Goal: Task Accomplishment & Management: Manage account settings

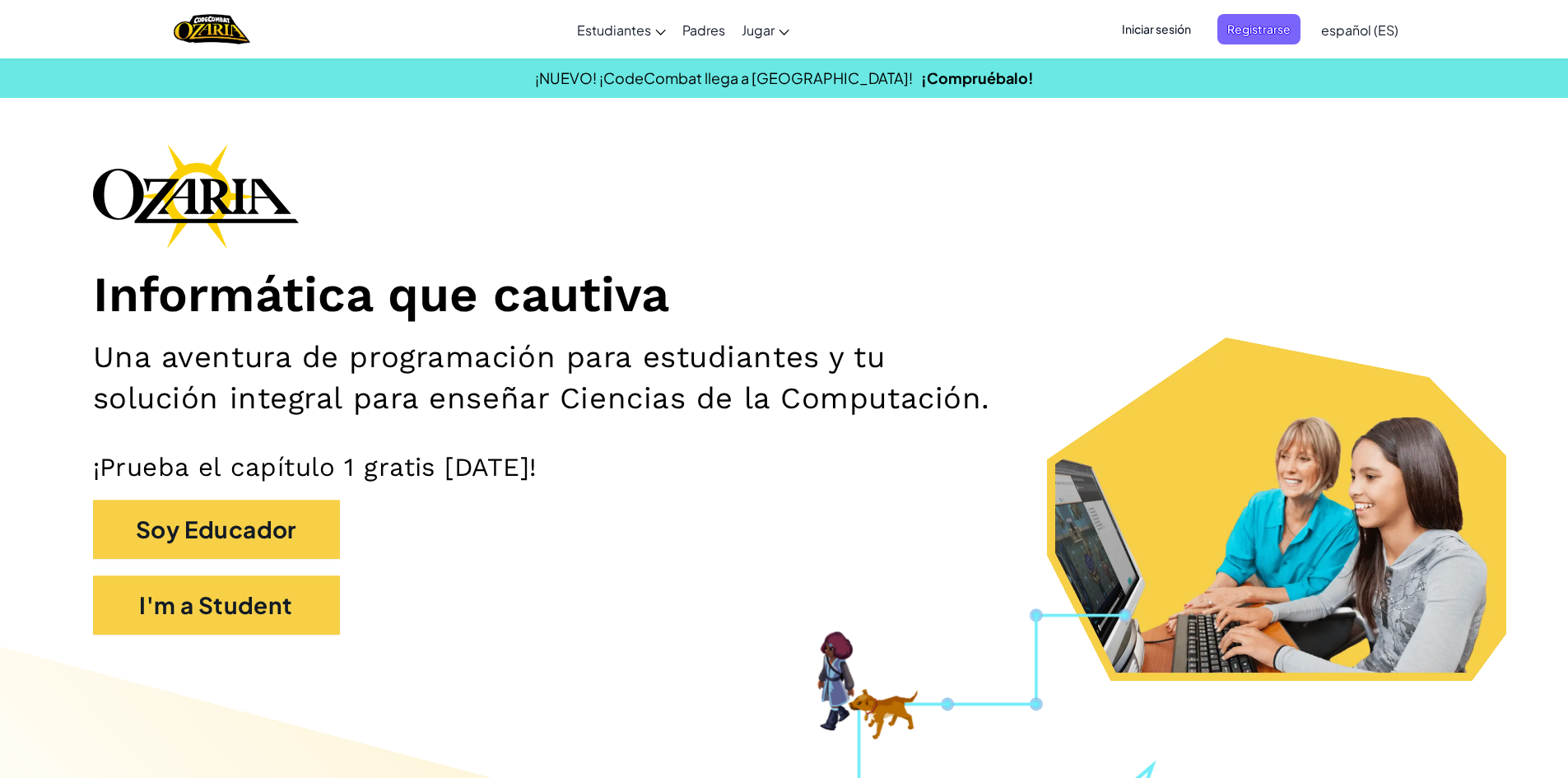
click at [1141, 24] on span "Iniciar sesión" at bounding box center [1156, 29] width 89 height 30
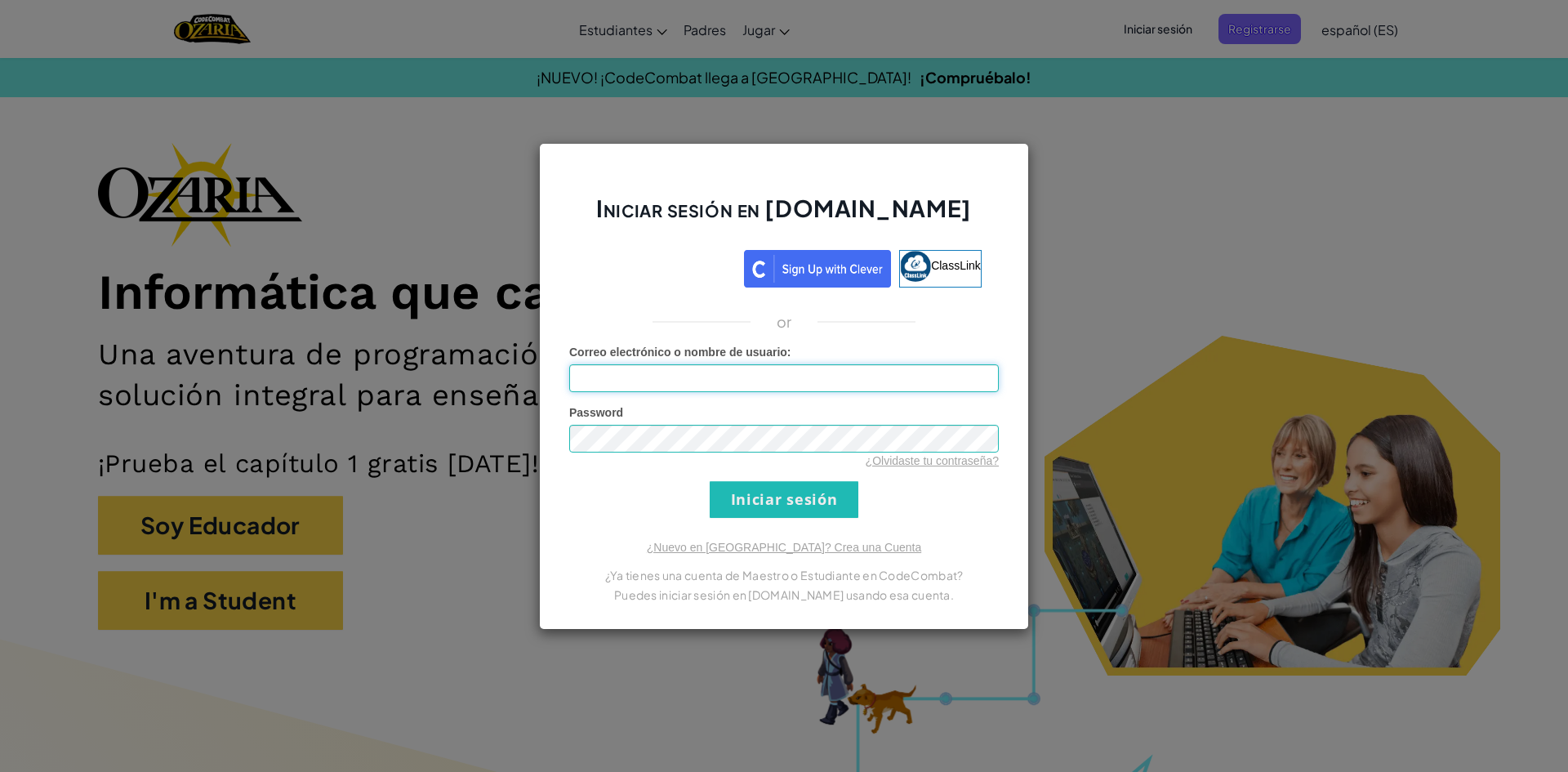
click at [868, 377] on input "Correo electrónico o nombre de usuario :" at bounding box center [784, 378] width 430 height 28
click at [849, 390] on input "Correo electrónico o nombre de usuario :" at bounding box center [784, 378] width 430 height 28
click at [787, 506] on input "Iniciar sesión" at bounding box center [783, 499] width 148 height 37
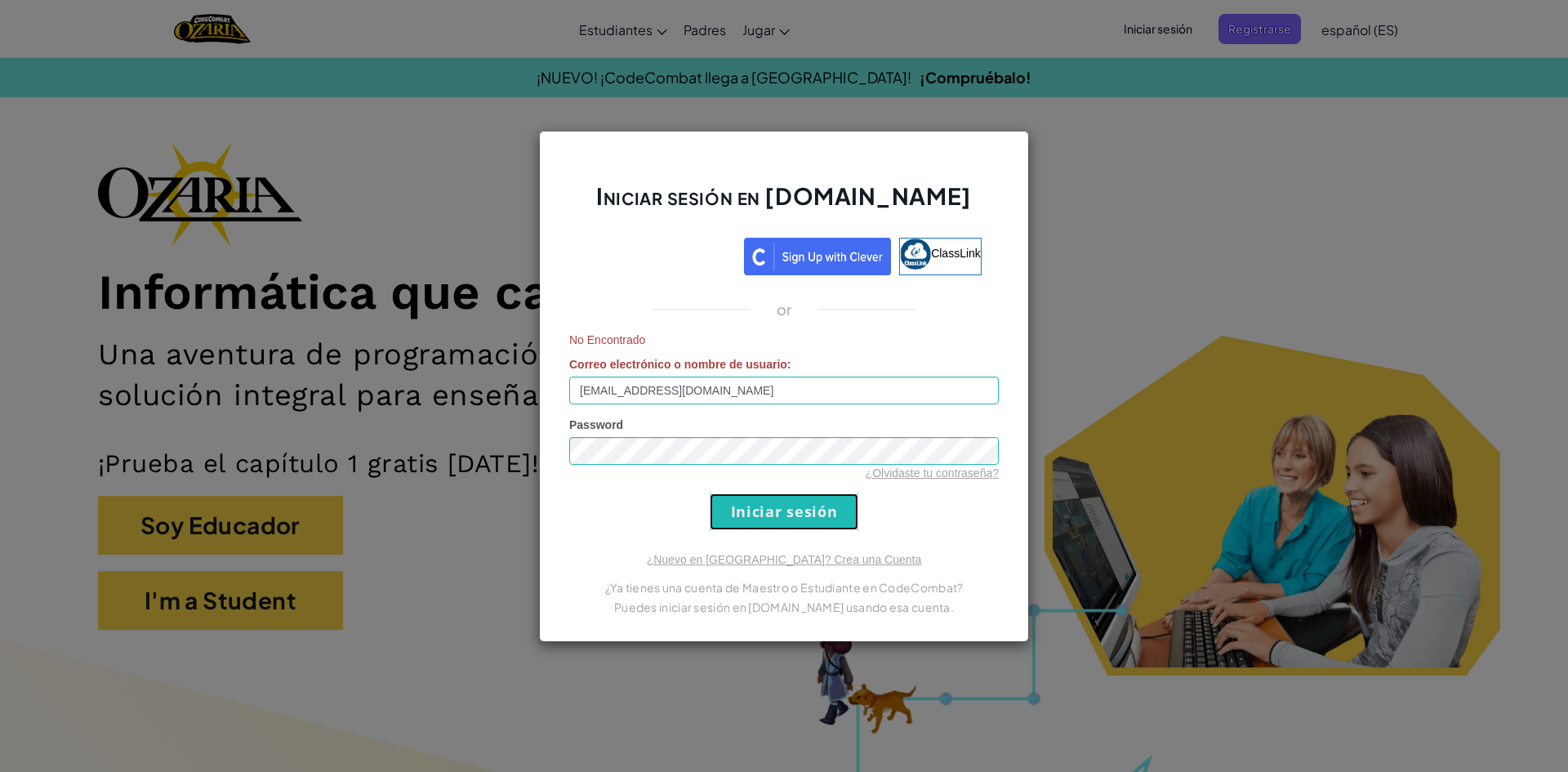
click at [754, 522] on input "Iniciar sesión" at bounding box center [783, 511] width 148 height 37
click at [765, 388] on input "[EMAIL_ADDRESS][DOMAIN_NAME]" at bounding box center [784, 390] width 430 height 28
click at [781, 389] on input "[EMAIL_ADDRESS][DOMAIN_NAME]" at bounding box center [784, 390] width 430 height 28
type input "[EMAIL_ADDRESS][DOMAIN_NAME]"
click at [817, 497] on input "Iniciar sesión" at bounding box center [783, 511] width 148 height 37
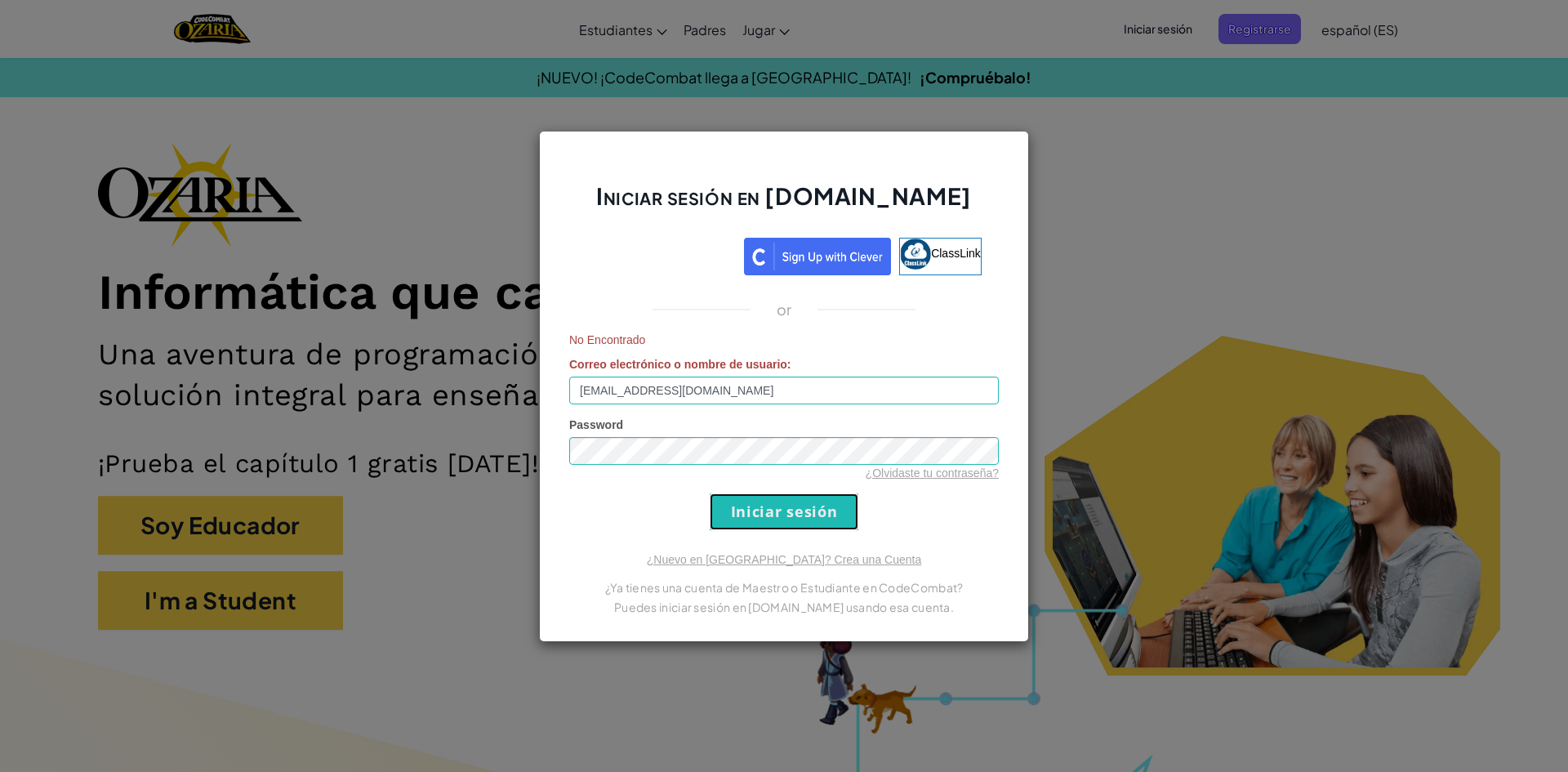
click at [830, 495] on input "Iniciar sesión" at bounding box center [783, 511] width 148 height 37
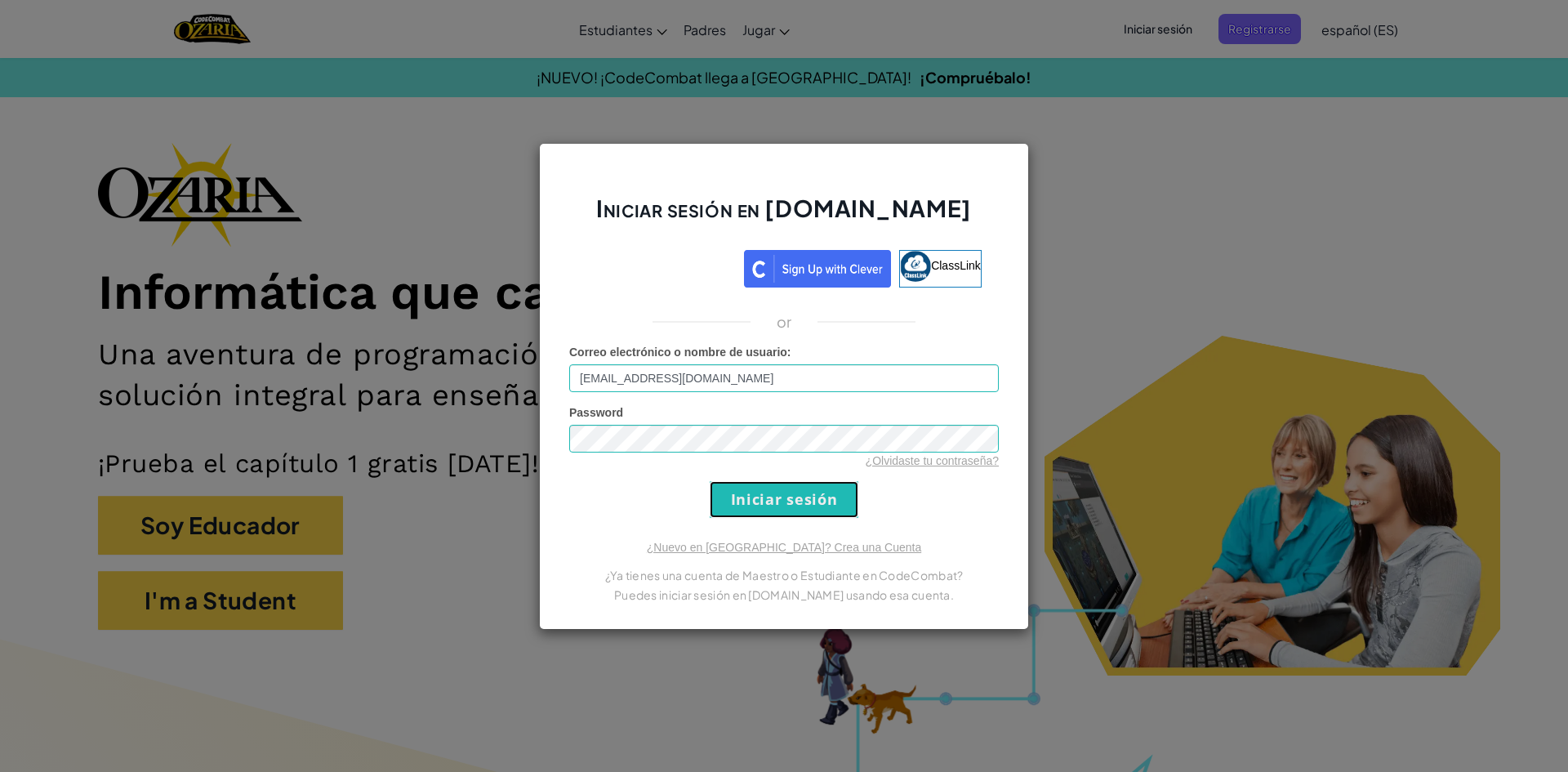
click at [822, 497] on input "Iniciar sesión" at bounding box center [783, 499] width 148 height 37
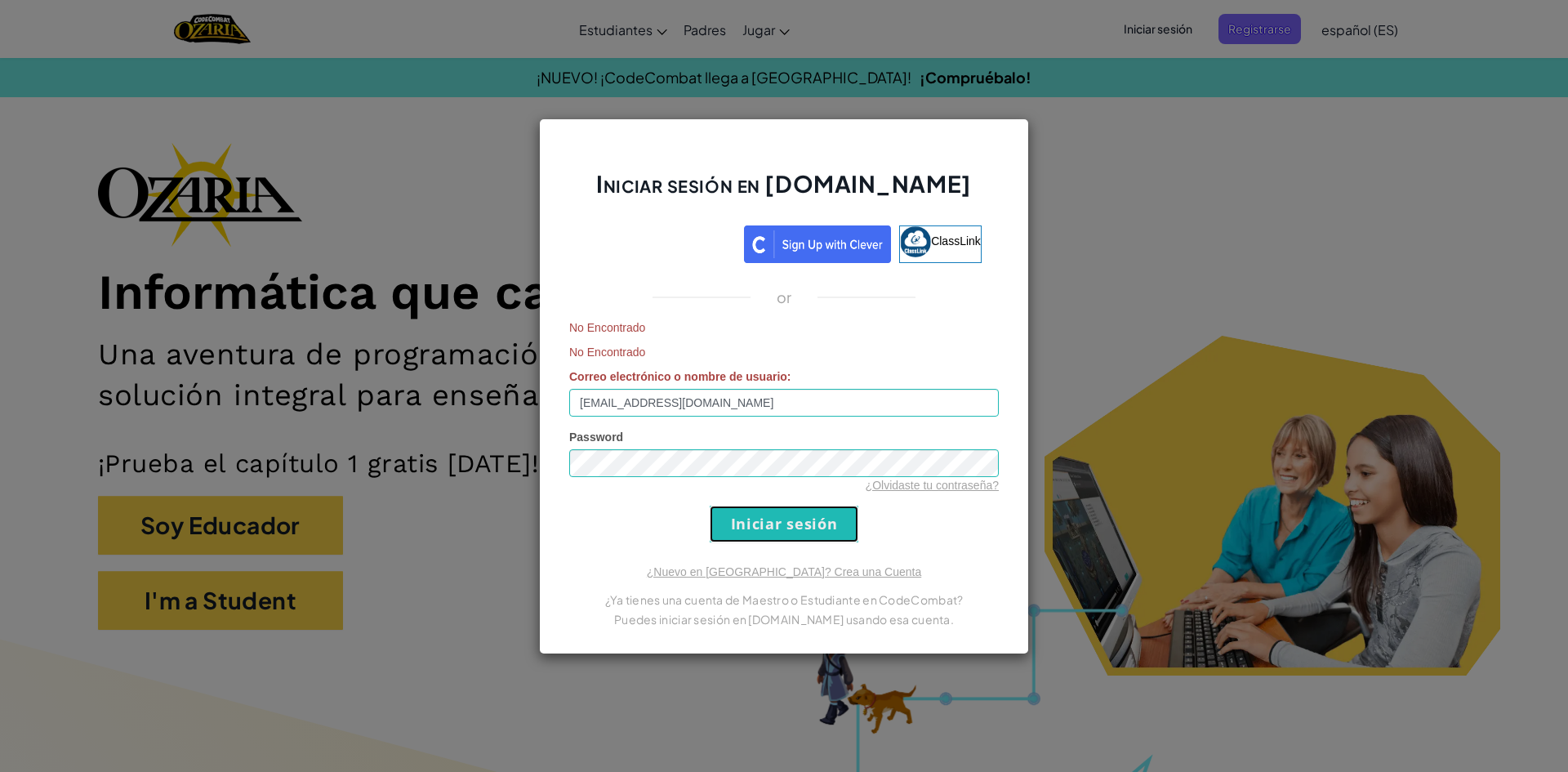
click at [810, 510] on input "Iniciar sesión" at bounding box center [783, 524] width 148 height 37
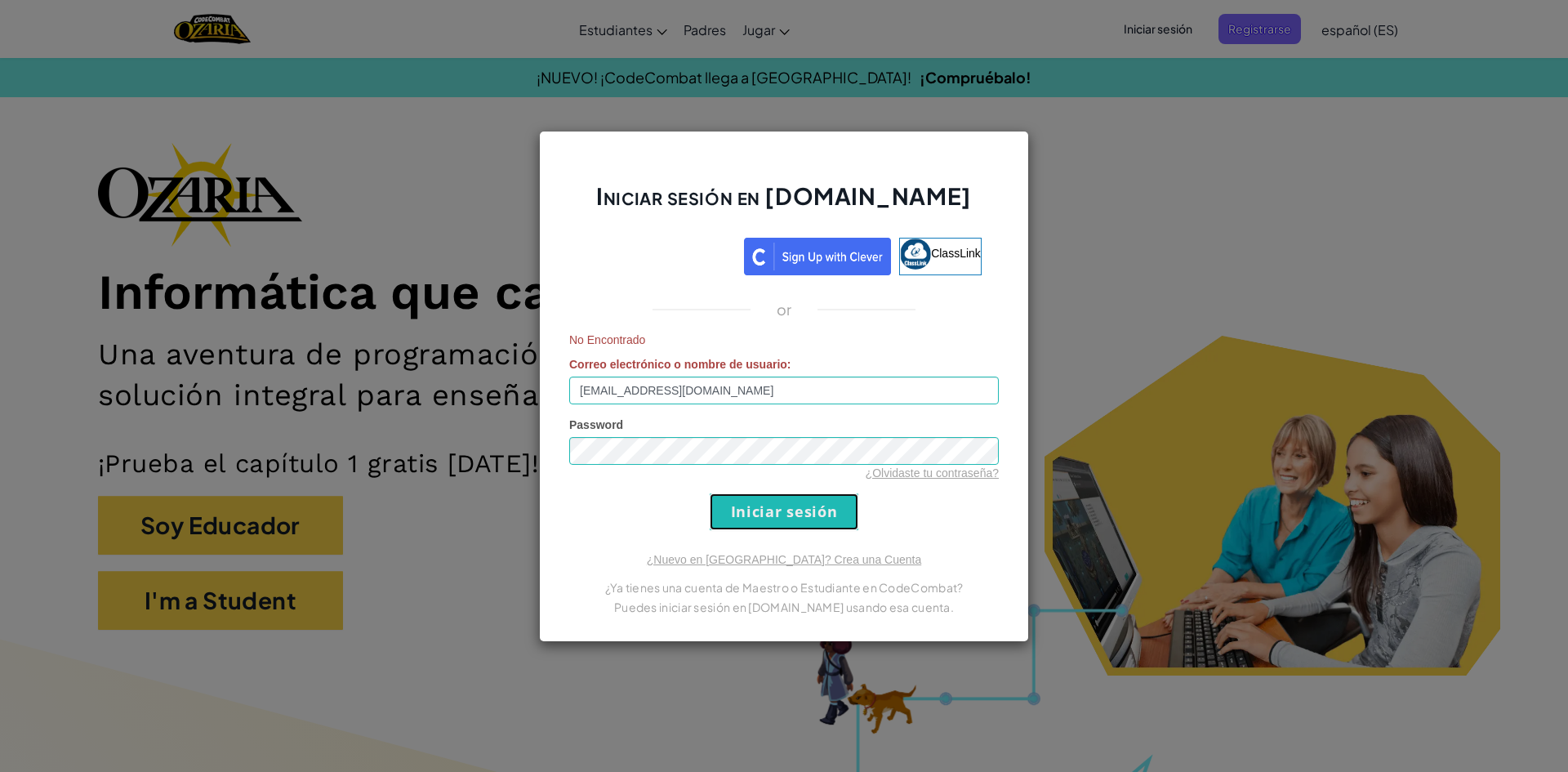
click at [844, 497] on input "Iniciar sesión" at bounding box center [783, 511] width 148 height 37
click at [792, 490] on form "No Encontrado Correo electrónico o nombre de usuario : [EMAIL_ADDRESS][DOMAIN_N…" at bounding box center [784, 431] width 430 height 198
click at [794, 498] on input "Iniciar sesión" at bounding box center [783, 511] width 148 height 37
click at [784, 493] on input "Iniciar sesión" at bounding box center [783, 511] width 148 height 37
click at [781, 497] on input "Iniciar sesión" at bounding box center [783, 511] width 148 height 37
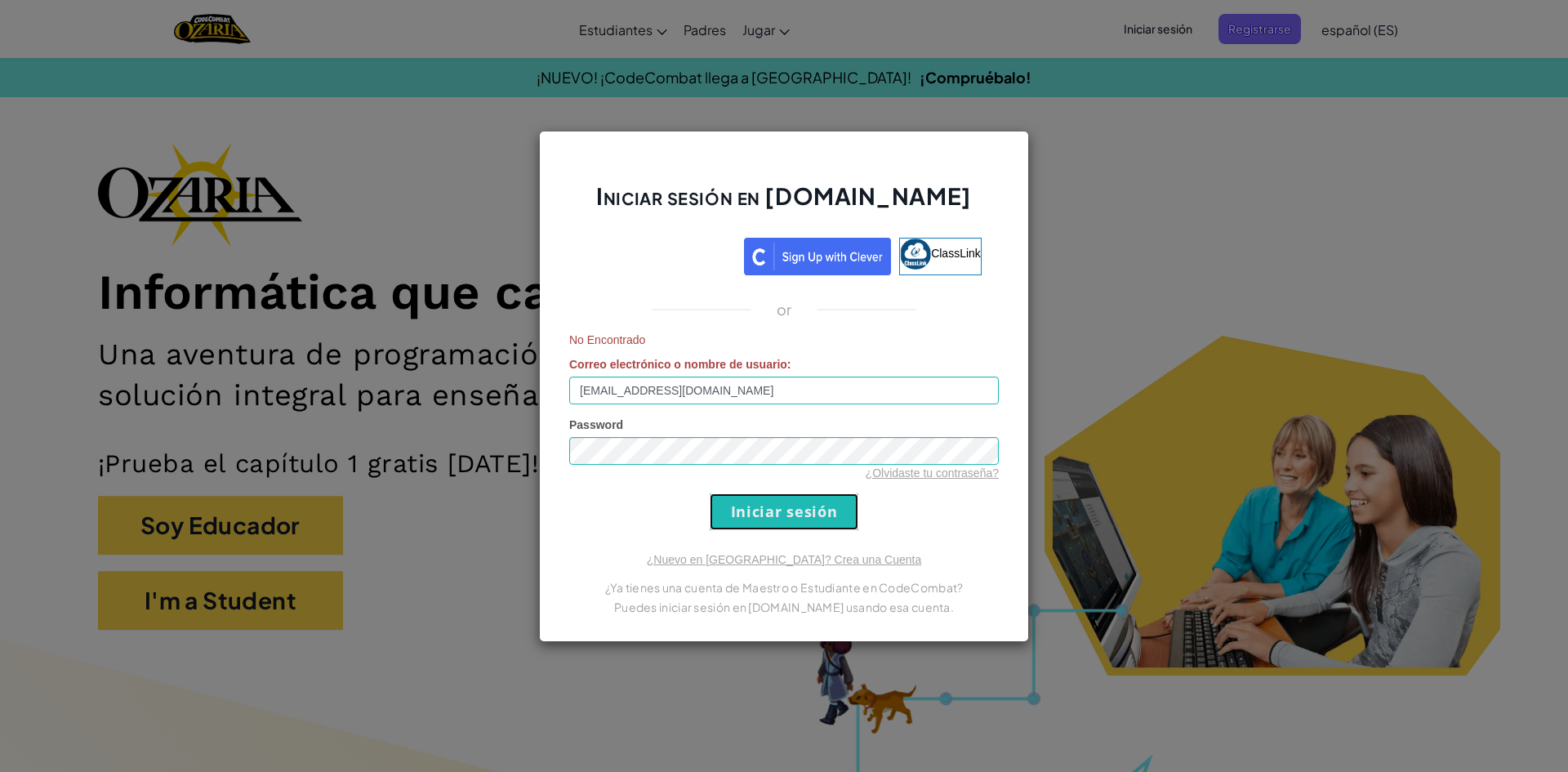
click at [804, 514] on input "Iniciar sesión" at bounding box center [783, 511] width 148 height 37
click at [761, 388] on input "[EMAIL_ADDRESS][DOMAIN_NAME]" at bounding box center [784, 390] width 430 height 28
click at [709, 493] on input "Iniciar sesión" at bounding box center [783, 511] width 148 height 37
click at [832, 511] on input "Iniciar sesión" at bounding box center [783, 511] width 148 height 37
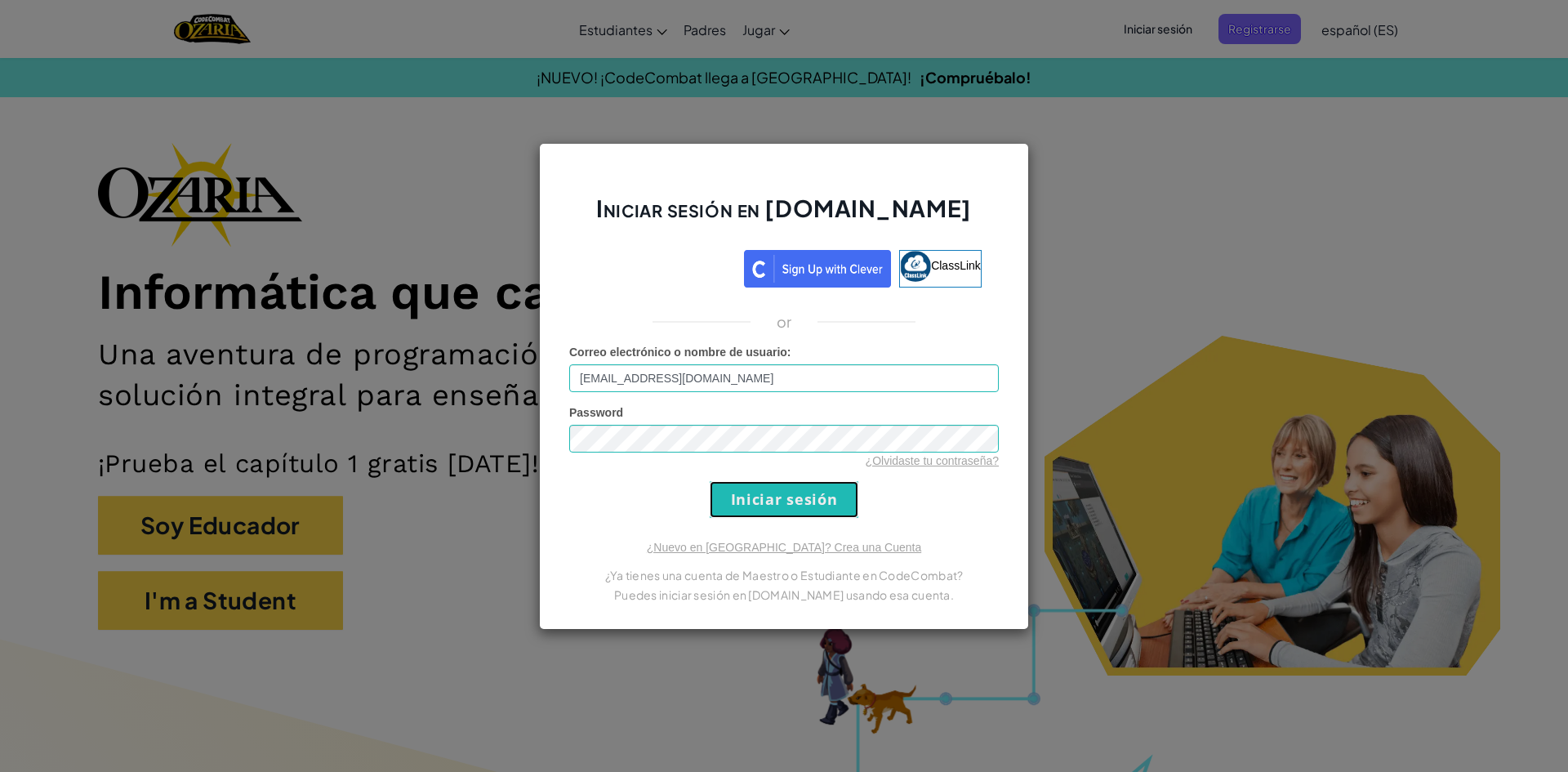
click at [832, 511] on input "Iniciar sesión" at bounding box center [783, 499] width 148 height 37
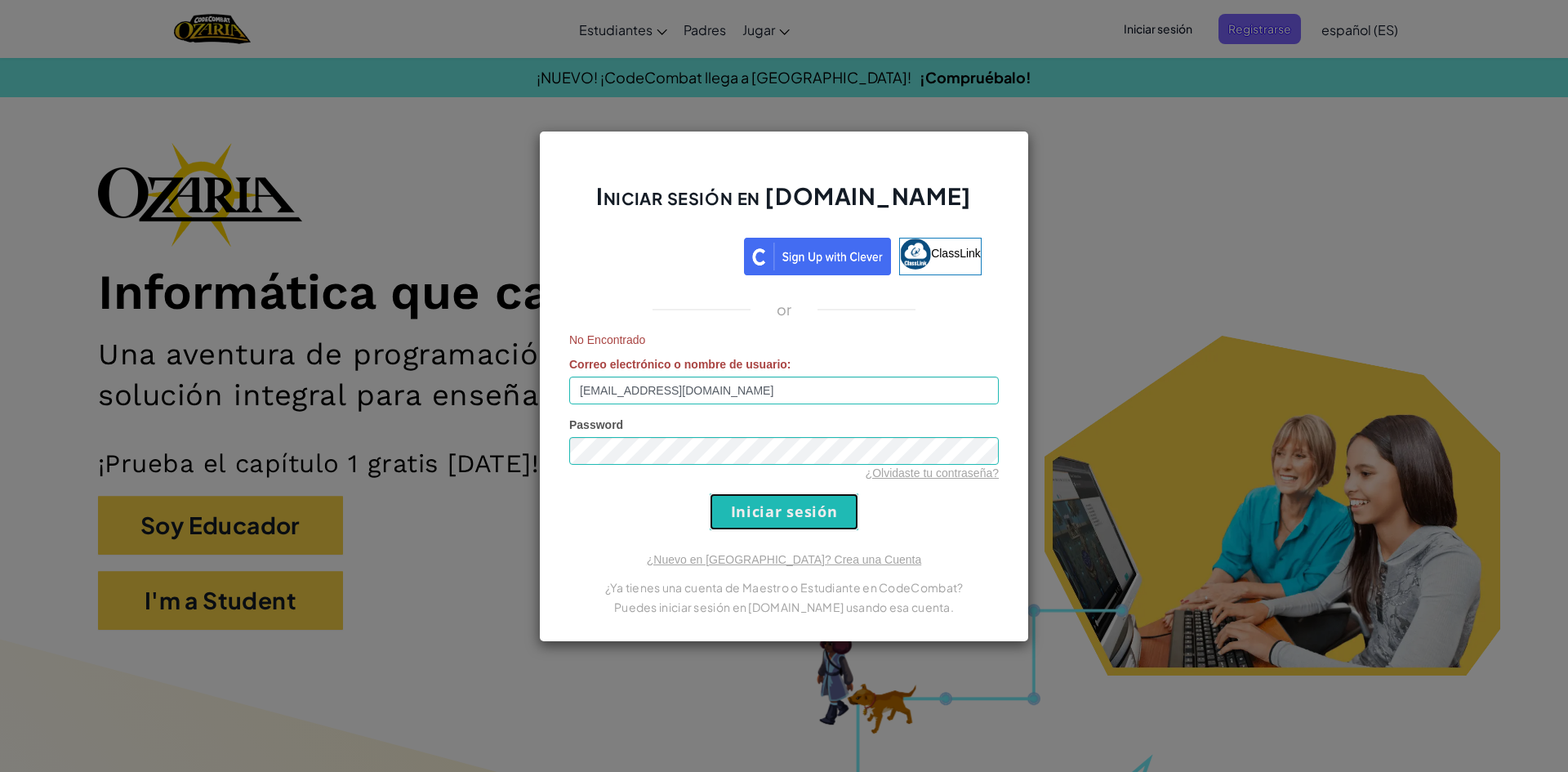
click at [832, 511] on input "Iniciar sesión" at bounding box center [783, 511] width 148 height 37
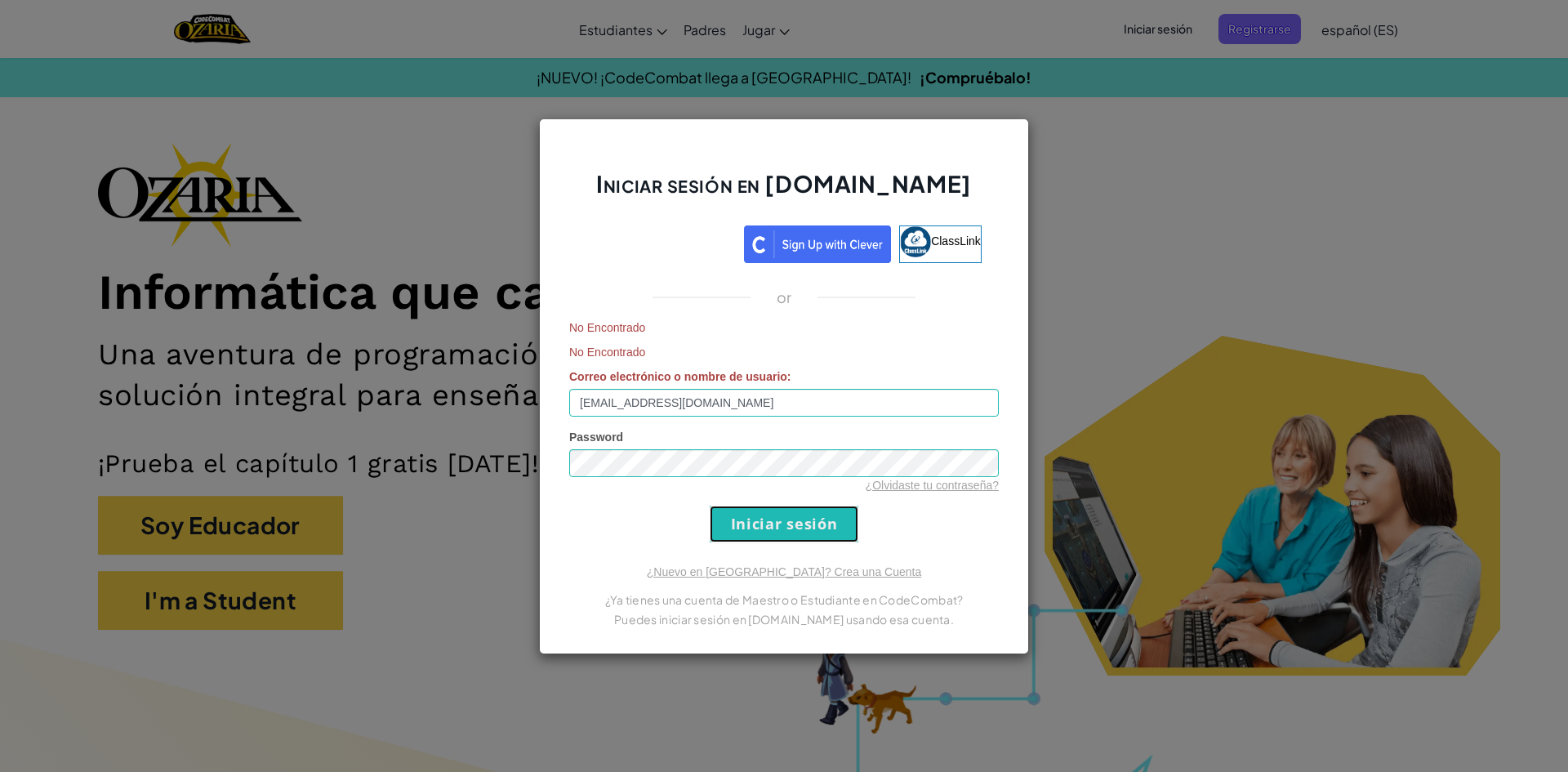
click at [750, 516] on input "Iniciar sesión" at bounding box center [783, 524] width 148 height 37
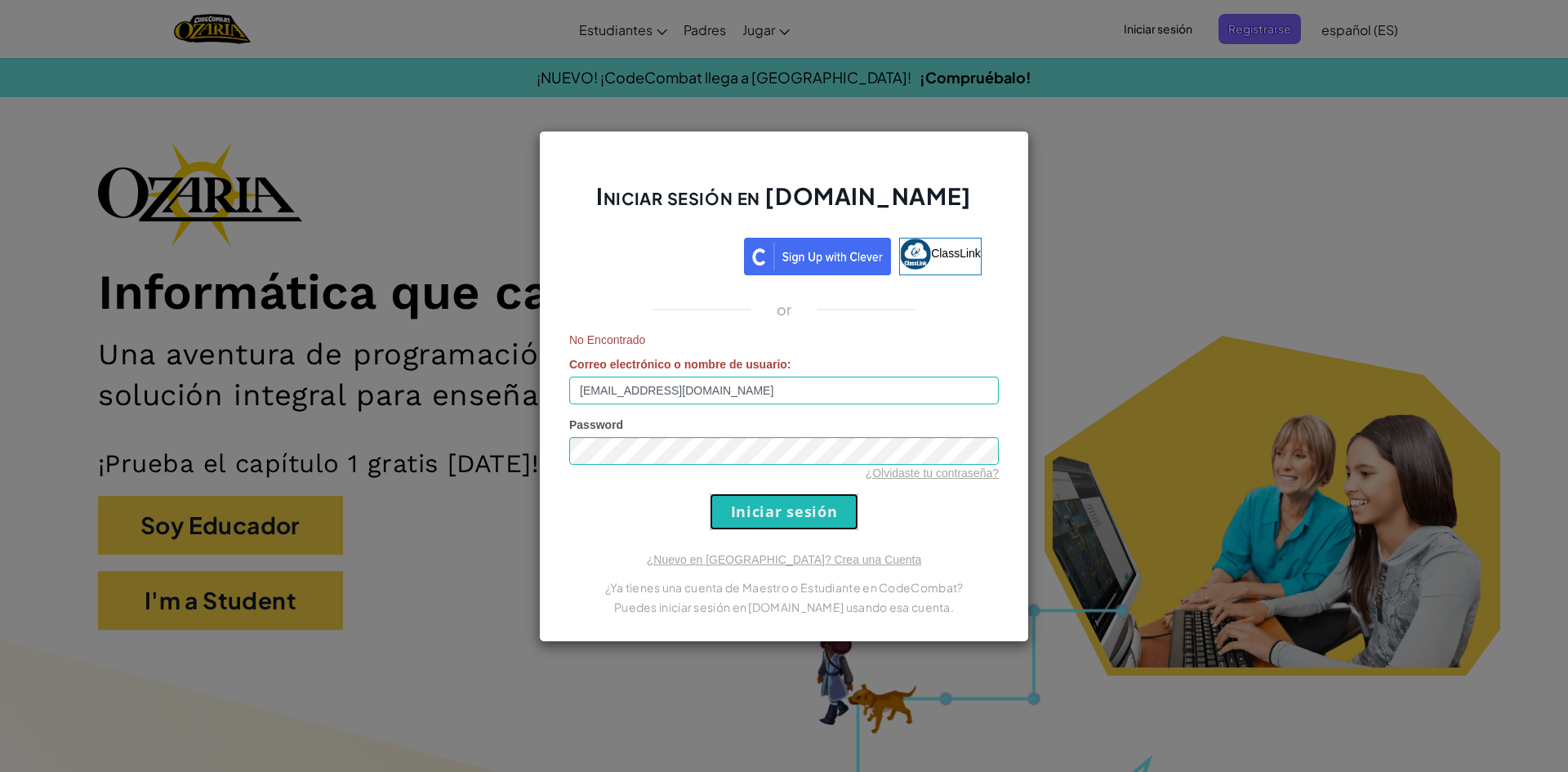
click at [765, 508] on input "Iniciar sesión" at bounding box center [783, 511] width 148 height 37
click at [739, 516] on input "Iniciar sesión" at bounding box center [783, 511] width 148 height 37
click at [738, 516] on input "Iniciar sesión" at bounding box center [783, 511] width 148 height 37
click at [851, 502] on input "Iniciar sesión" at bounding box center [783, 511] width 148 height 37
click at [1555, 482] on div "Iniciar sesión en [DOMAIN_NAME] ClassLink or No Encontrado Correo electrónico o…" at bounding box center [784, 386] width 1568 height 772
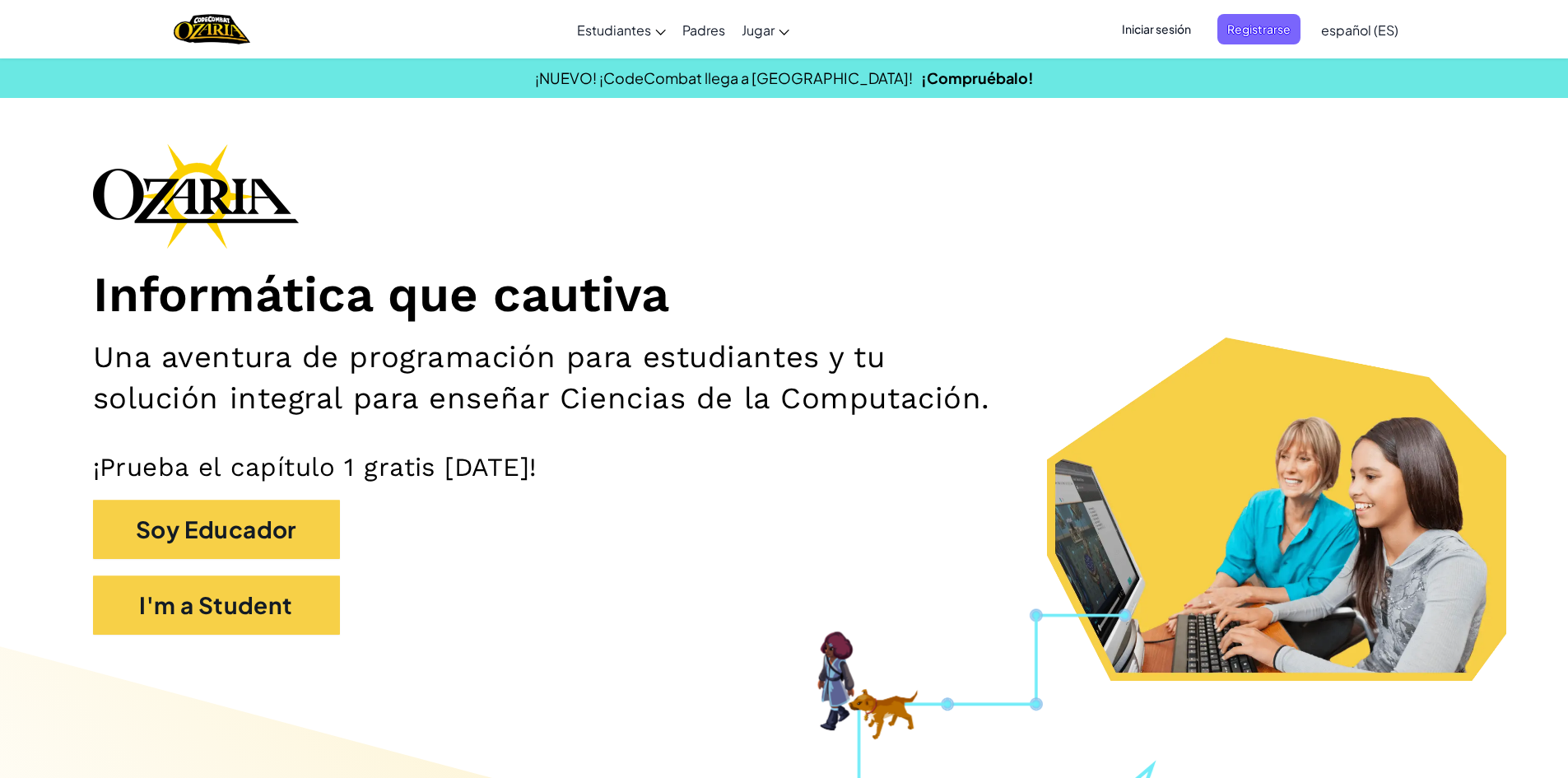
click at [1154, 13] on div "Iniciar sesión Registrarse español (ES) English ([GEOGRAPHIC_DATA]) English ([G…" at bounding box center [1255, 29] width 303 height 44
click at [1153, 26] on span "Iniciar sesión" at bounding box center [1156, 29] width 89 height 30
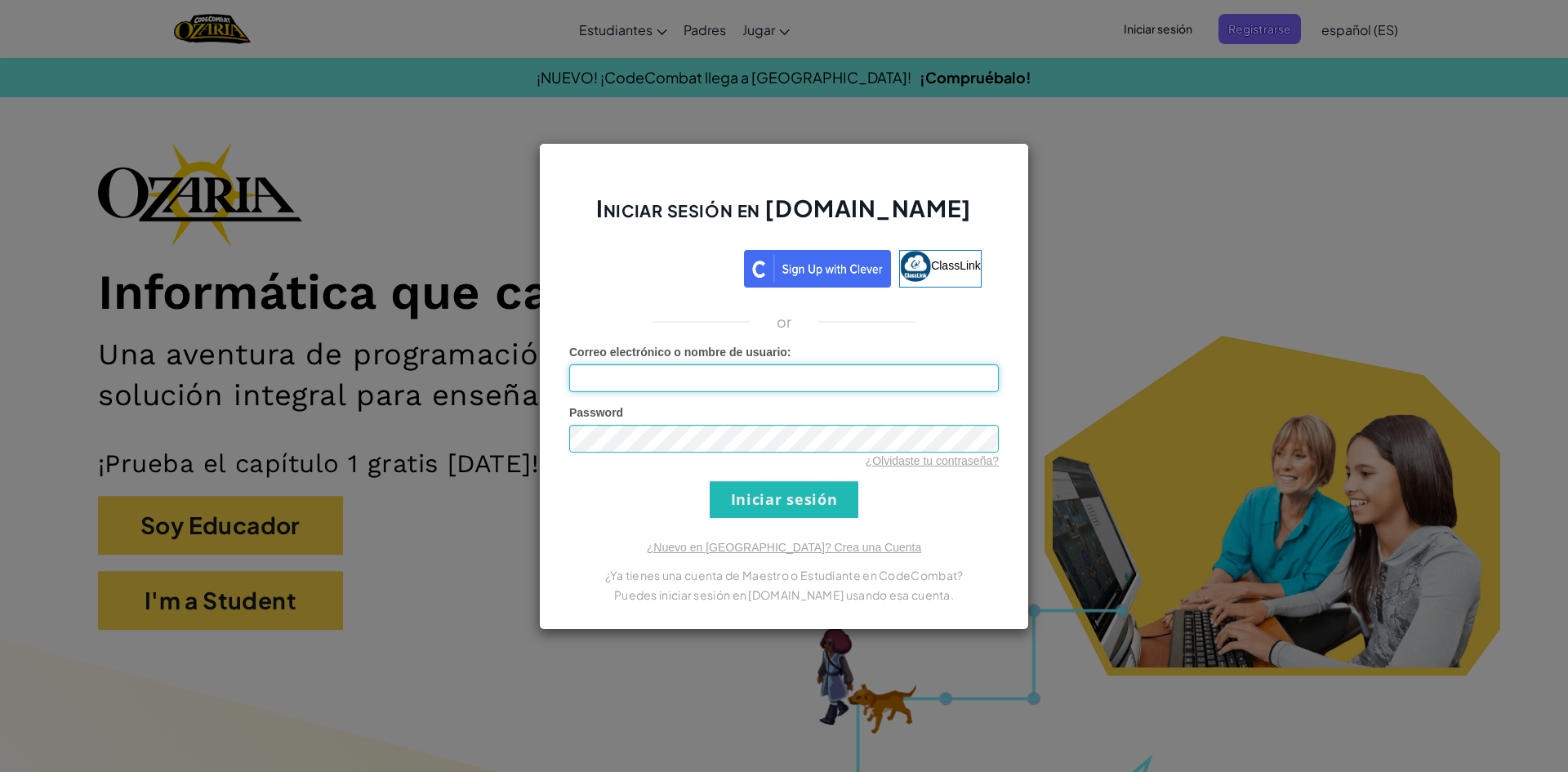
click at [597, 386] on input "Correo electrónico o nombre de usuario :" at bounding box center [784, 378] width 430 height 28
type input "[EMAIL_ADDRESS][DOMAIN_NAME]"
click at [741, 494] on input "Iniciar sesión" at bounding box center [783, 499] width 148 height 37
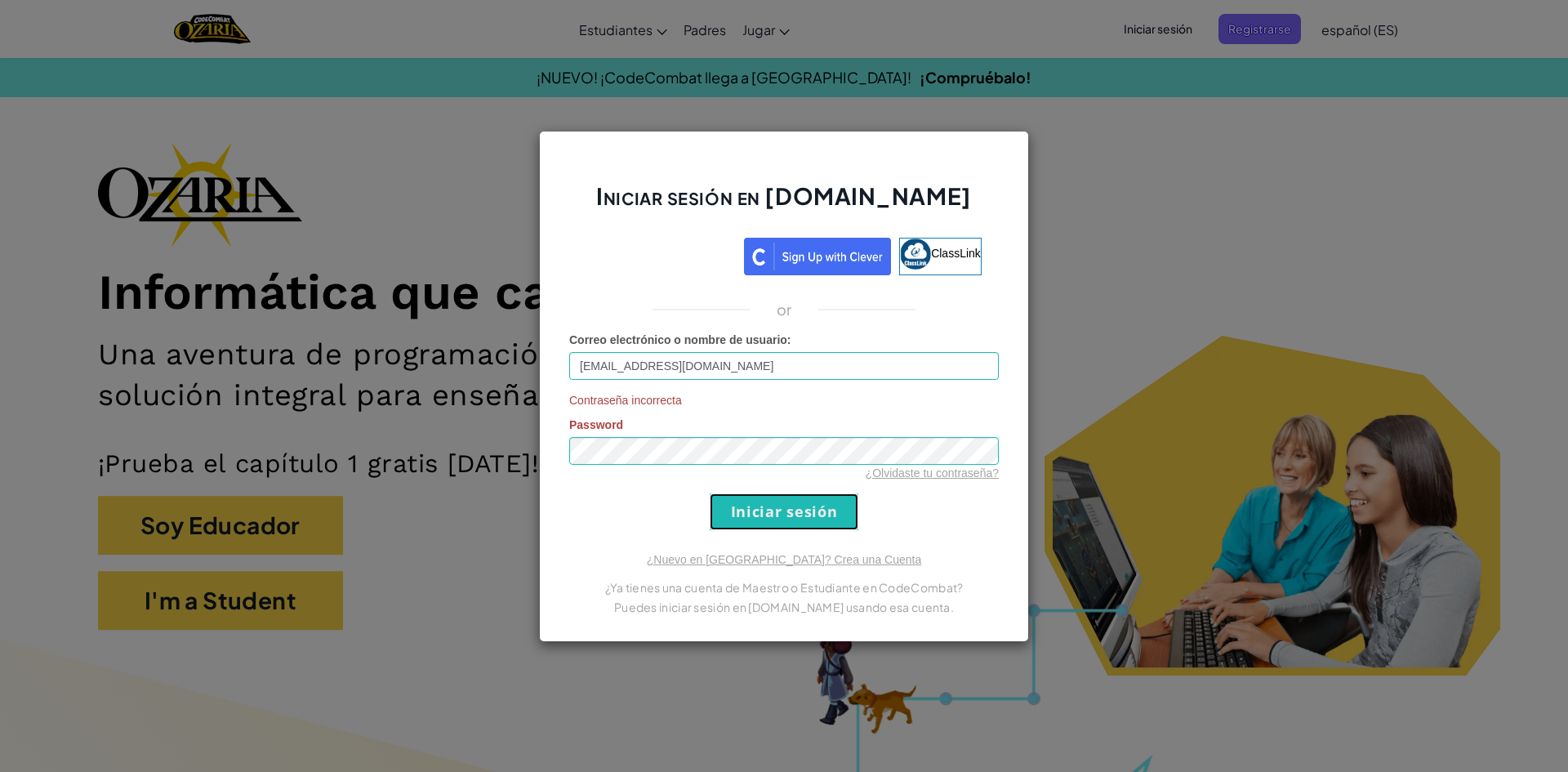
click at [753, 520] on input "Iniciar sesión" at bounding box center [783, 511] width 148 height 37
